Goal: Information Seeking & Learning: Learn about a topic

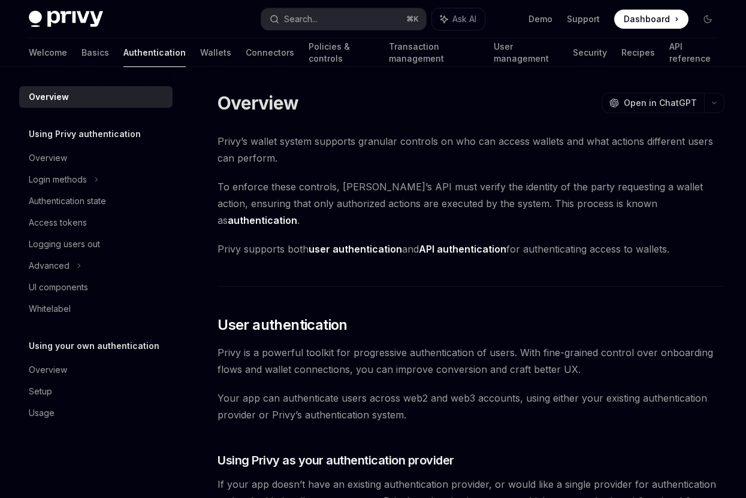
click at [221, 241] on span "Privy supports both user authentication and API authentication for authenticati…" at bounding box center [470, 249] width 507 height 17
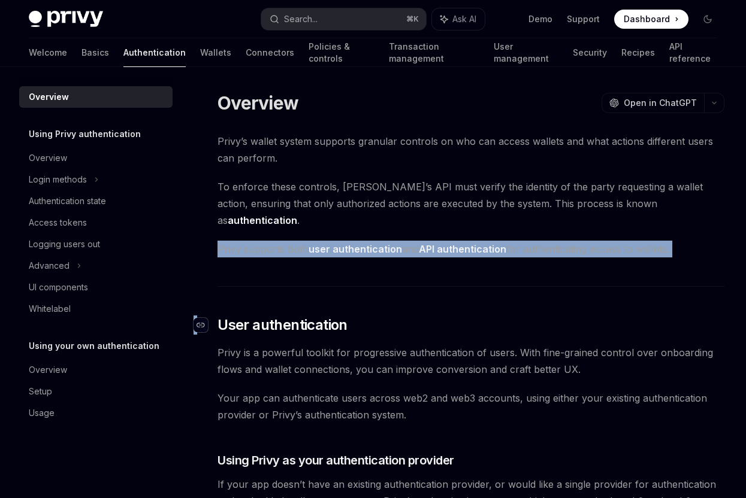
drag, startPoint x: 221, startPoint y: 237, endPoint x: 204, endPoint y: 313, distance: 77.9
click at [204, 318] on div "Navigate to header" at bounding box center [200, 325] width 14 height 14
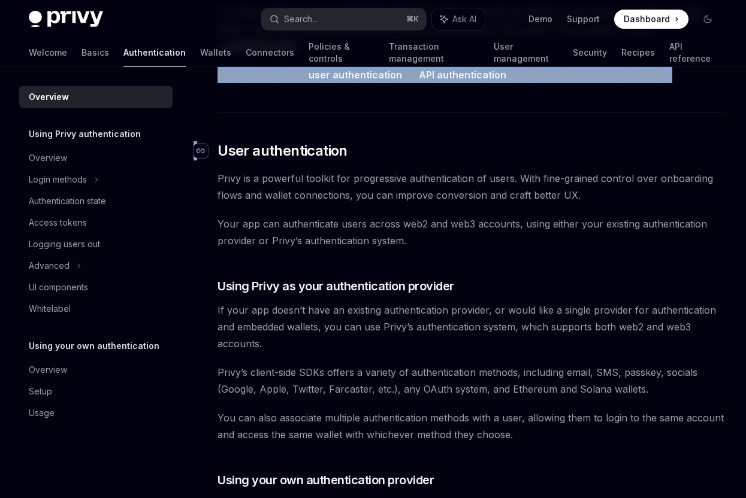
scroll to position [208, 0]
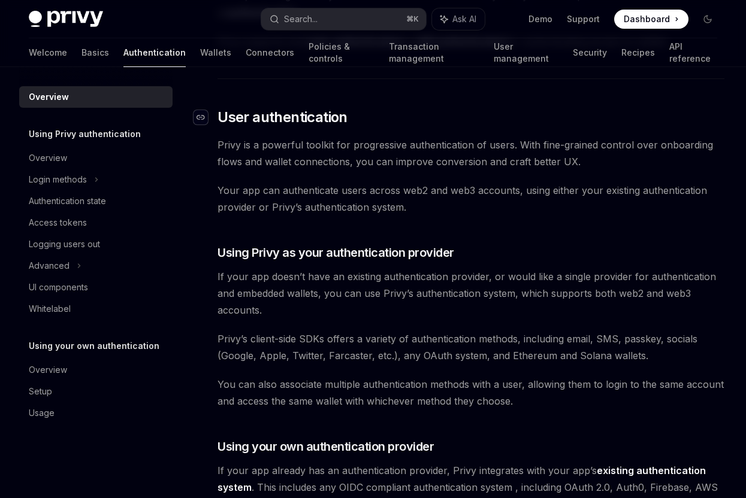
click at [231, 268] on span "If your app doesn’t have an existing authentication provider, or would like a s…" at bounding box center [470, 293] width 507 height 50
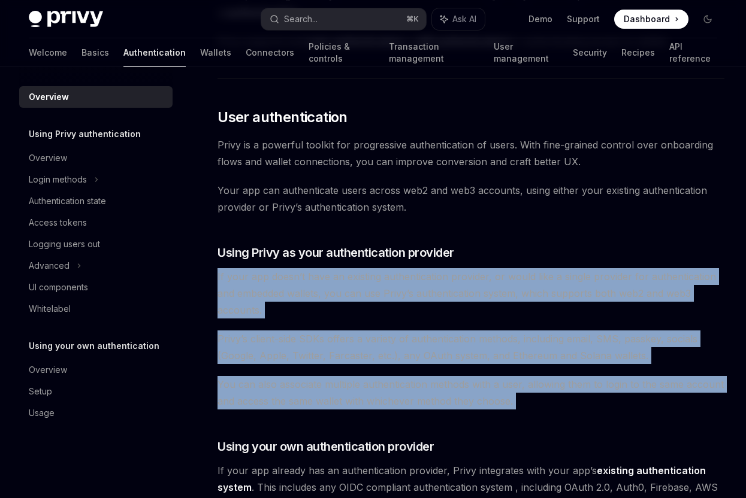
drag, startPoint x: 231, startPoint y: 256, endPoint x: 243, endPoint y: 372, distance: 116.2
click at [243, 371] on div "Privy’s wallet system supports granular controls on who can access wallets and …" at bounding box center [470, 479] width 507 height 1108
click at [243, 376] on span "You can also associate multiple authentication methods with a user, allowing th…" at bounding box center [470, 393] width 507 height 34
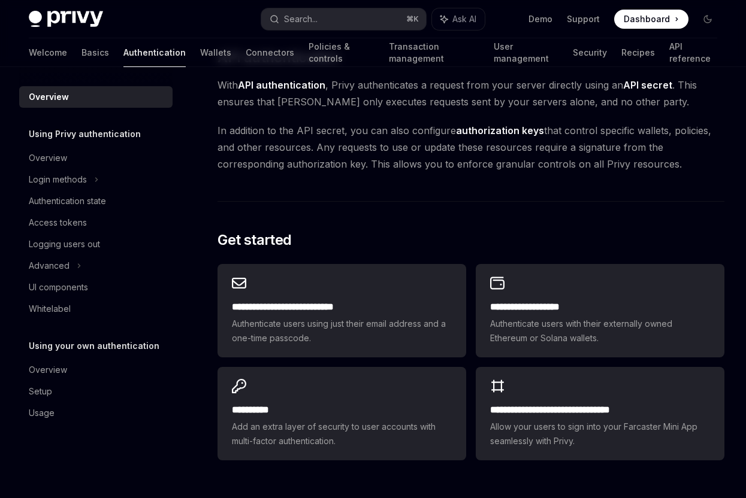
scroll to position [843, 0]
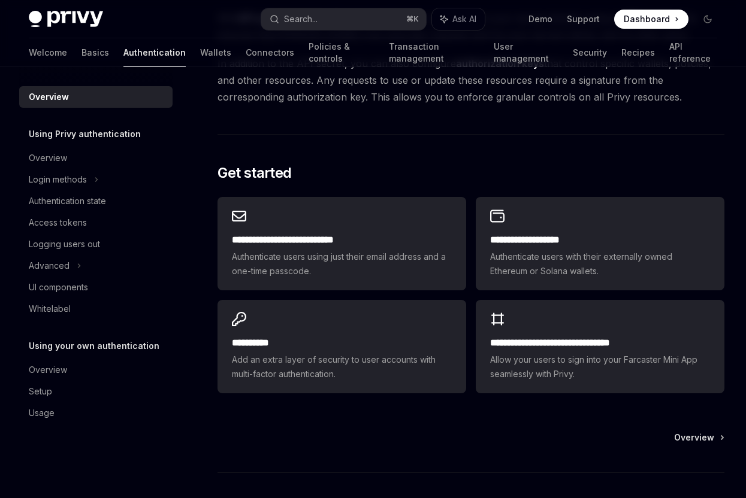
type textarea "*"
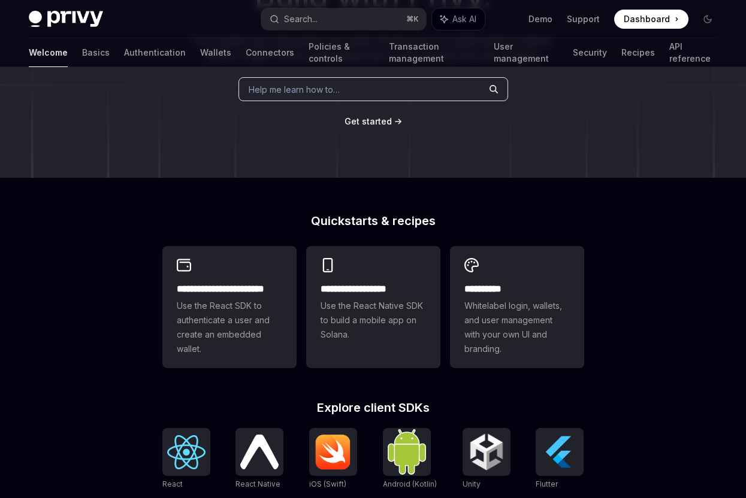
scroll to position [214, 0]
